Goal: Task Accomplishment & Management: Use online tool/utility

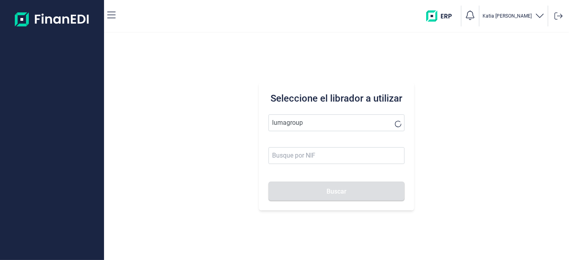
click at [268, 182] on button "Buscar" at bounding box center [336, 191] width 136 height 19
drag, startPoint x: 311, startPoint y: 144, endPoint x: 321, endPoint y: 174, distance: 31.2
click at [311, 146] on li "LUMAGROUP DELIVERY SL" at bounding box center [336, 142] width 136 height 16
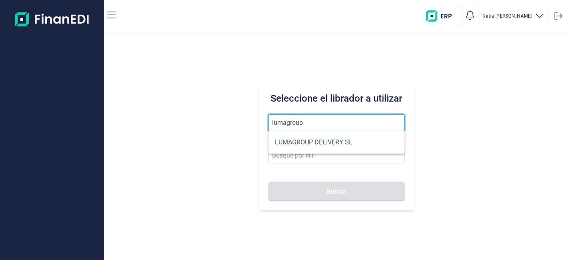
type input "LUMAGROUP DELIVERY SL"
type input "B86582939"
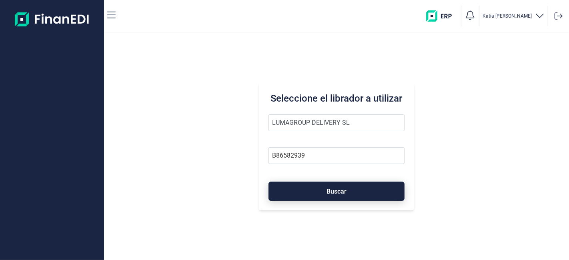
click at [322, 197] on button "Buscar" at bounding box center [336, 191] width 136 height 19
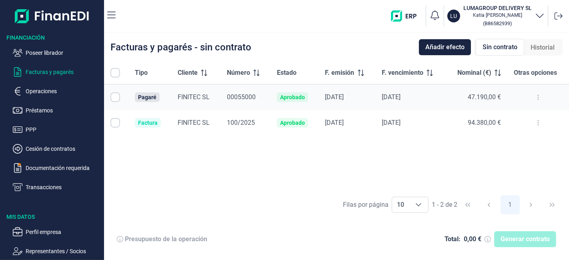
checkbox input "true"
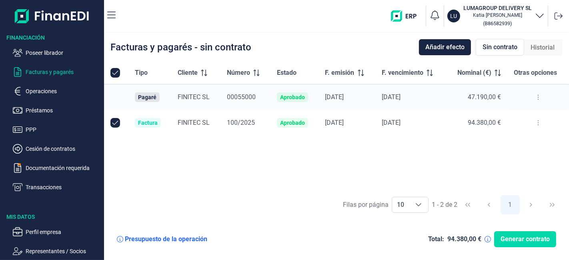
click at [489, 51] on span "Sin contrato" at bounding box center [499, 47] width 35 height 10
click at [537, 98] on icon at bounding box center [538, 97] width 2 height 6
click at [523, 115] on span "Ver detalle del pagaré" at bounding box center [499, 117] width 53 height 8
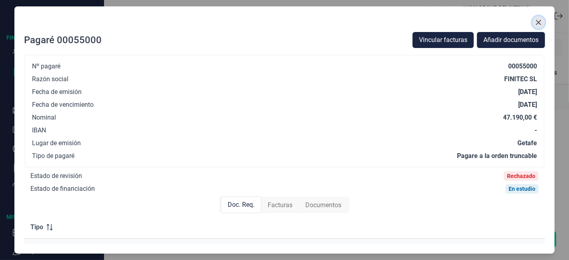
click at [542, 23] on button "Close" at bounding box center [538, 22] width 13 height 13
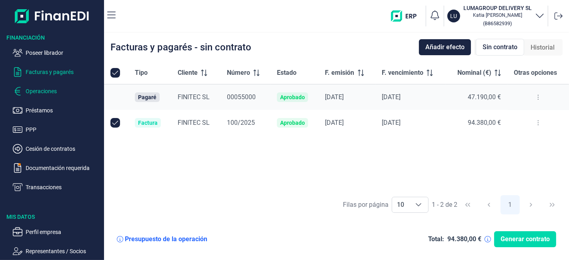
click at [48, 90] on p "Operaciones" at bounding box center [63, 91] width 75 height 10
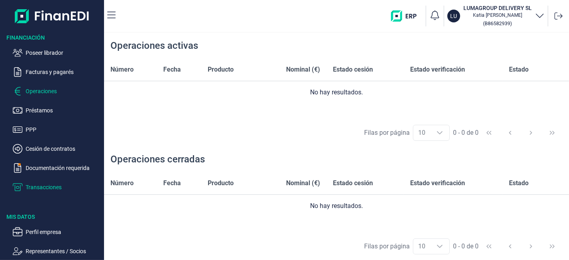
click at [38, 188] on p "Transacciones" at bounding box center [63, 187] width 75 height 10
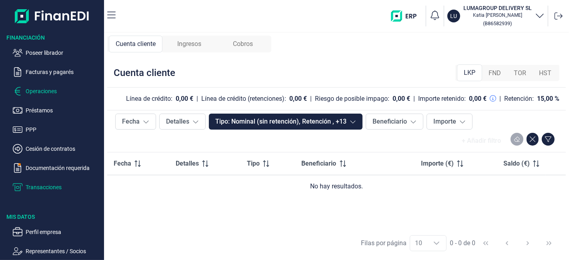
click at [32, 90] on p "Operaciones" at bounding box center [63, 91] width 75 height 10
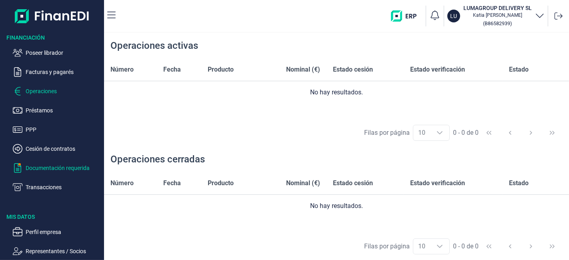
click at [66, 165] on p "Documentación requerida" at bounding box center [63, 168] width 75 height 10
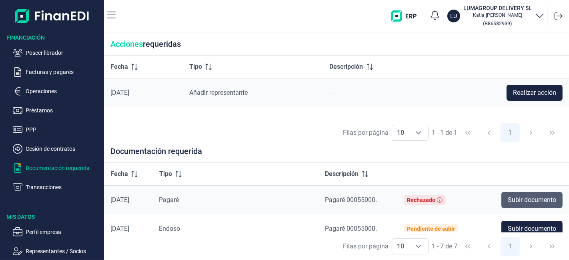
click at [529, 197] on span "Subir documento" at bounding box center [531, 200] width 48 height 10
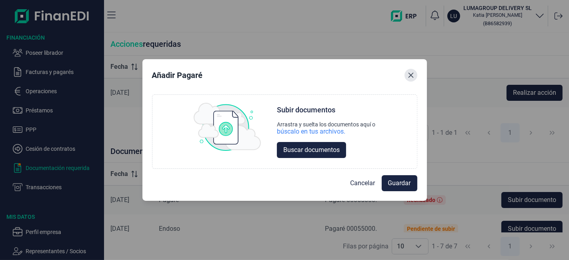
click at [407, 71] on button "Close" at bounding box center [410, 75] width 13 height 13
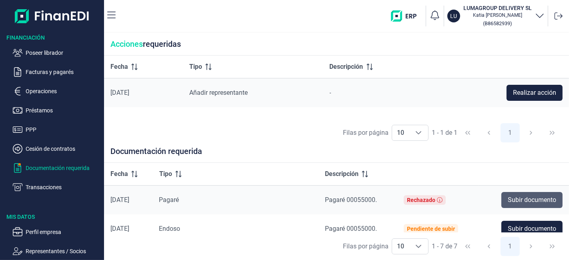
click at [531, 195] on span "Subir documento" at bounding box center [531, 200] width 48 height 10
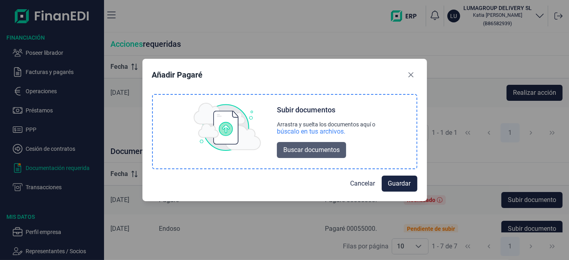
click at [319, 148] on span "Buscar documentos" at bounding box center [311, 150] width 56 height 10
